Goal: Information Seeking & Learning: Learn about a topic

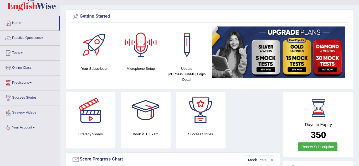
scroll to position [11, 0]
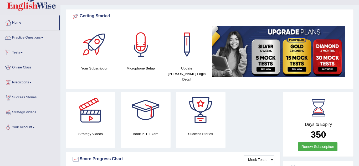
click at [23, 70] on link "Online Class" at bounding box center [30, 66] width 60 height 13
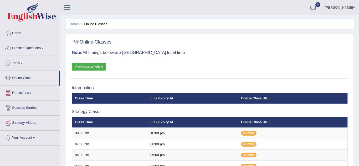
click at [84, 68] on link "View class schedule" at bounding box center [89, 67] width 34 height 8
click at [8, 32] on div at bounding box center [8, 33] width 8 height 8
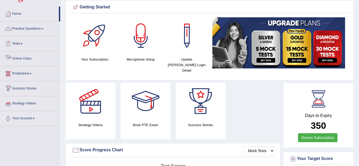
scroll to position [17, 0]
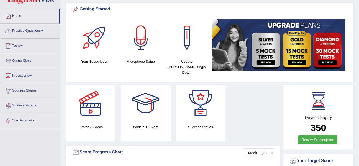
click at [16, 30] on link "Practice Questions" at bounding box center [30, 30] width 60 height 13
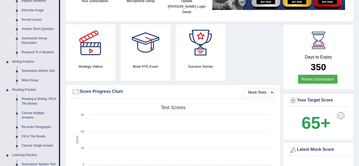
scroll to position [79, 0]
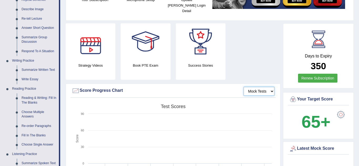
click at [267, 87] on select "Mock Tests" at bounding box center [259, 91] width 31 height 9
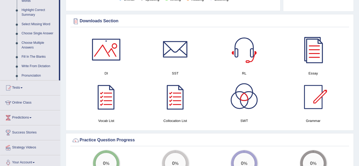
scroll to position [256, 0]
